Goal: Task Accomplishment & Management: Manage account settings

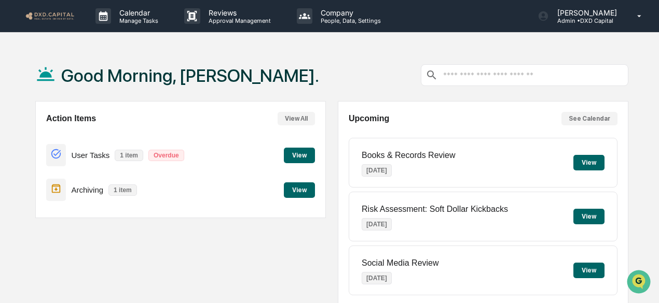
click at [303, 190] on button "View" at bounding box center [299, 191] width 31 height 16
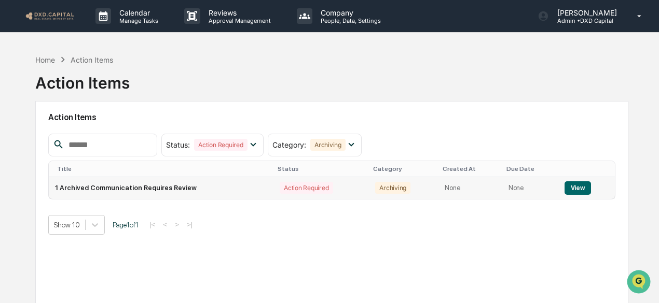
click at [579, 187] on button "View" at bounding box center [577, 188] width 26 height 13
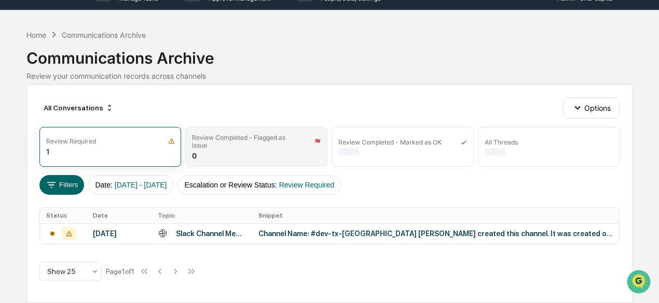
scroll to position [24, 0]
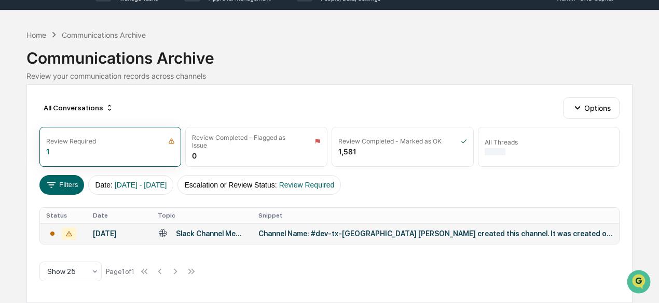
click at [267, 235] on div "Channel Name: #dev-tx-[GEOGRAPHIC_DATA] [PERSON_NAME] created this channel. It …" at bounding box center [435, 234] width 354 height 8
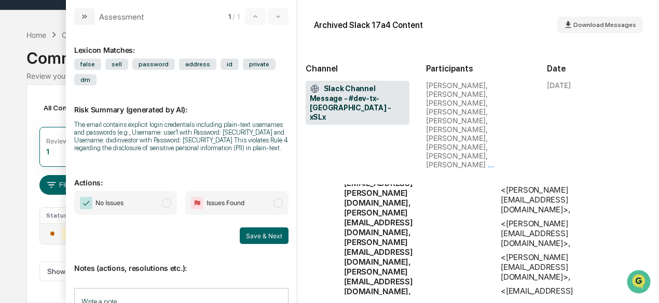
scroll to position [758, 0]
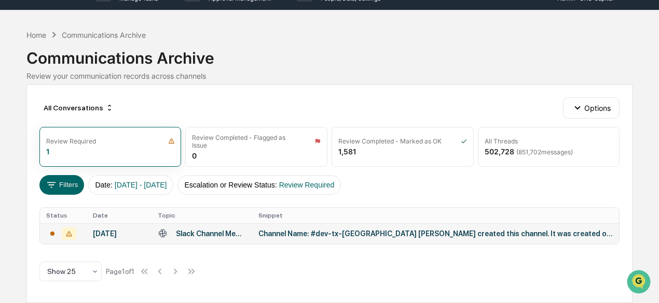
drag, startPoint x: 37, startPoint y: 7, endPoint x: 36, endPoint y: 38, distance: 31.7
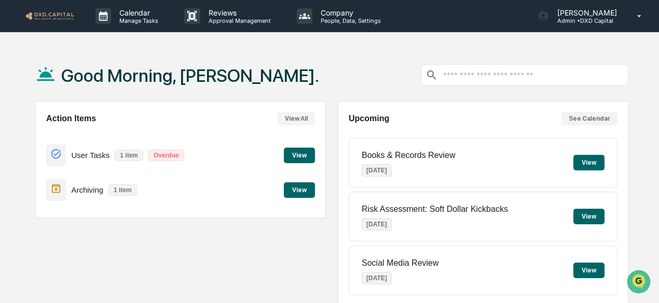
click at [304, 153] on button "View" at bounding box center [299, 156] width 31 height 16
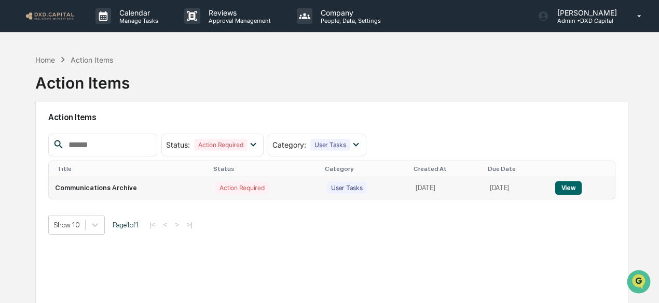
click at [581, 192] on button "View" at bounding box center [568, 188] width 26 height 13
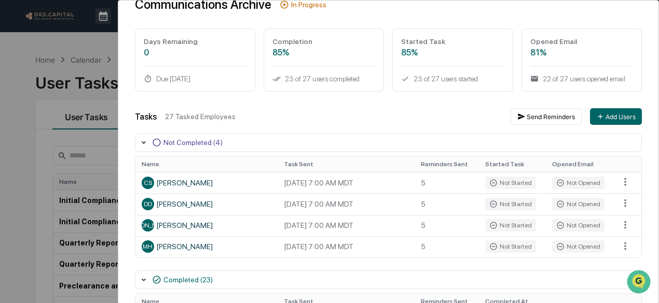
scroll to position [54, 0]
